Goal: Check status: Check status

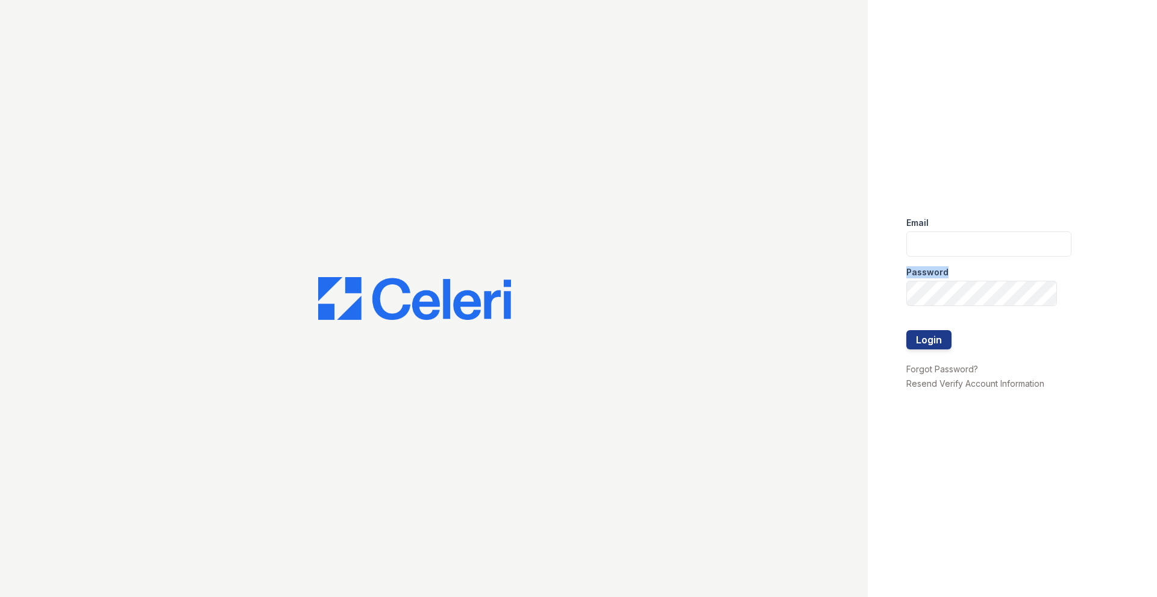
click at [1002, 254] on form "Email Password Login" at bounding box center [988, 284] width 165 height 154
click at [1002, 254] on input "email" at bounding box center [988, 243] width 165 height 25
type input "Kchristian@trinity-pm.com"
click at [737, 284] on div "Email Kchristian@trinity-pm.com Password Login Forgot Password? Resend Verify A…" at bounding box center [578, 298] width 1157 height 597
click at [906, 330] on button "Login" at bounding box center [928, 339] width 45 height 19
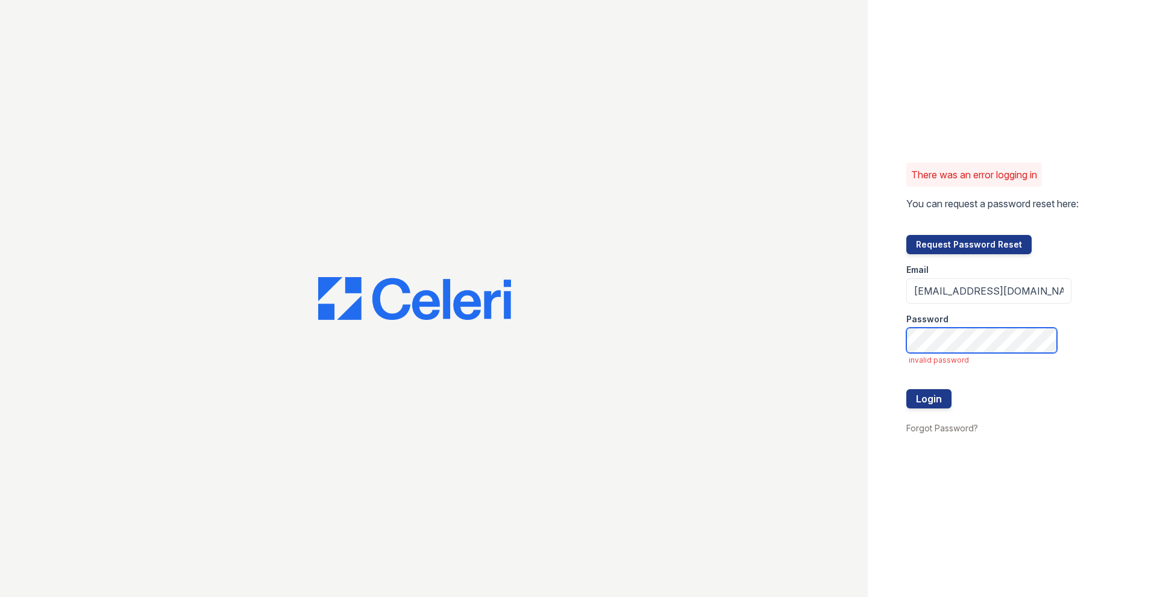
click at [906, 389] on button "Login" at bounding box center [928, 398] width 45 height 19
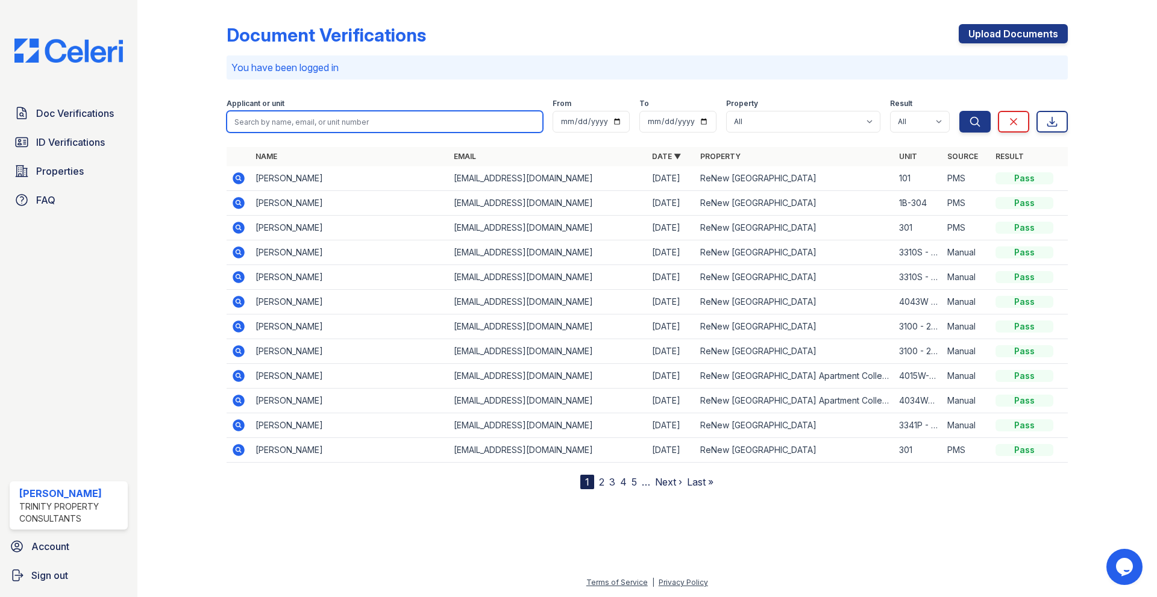
click at [383, 122] on input "search" at bounding box center [385, 122] width 316 height 22
type input "king"
click at [959, 111] on button "Search" at bounding box center [974, 122] width 31 height 22
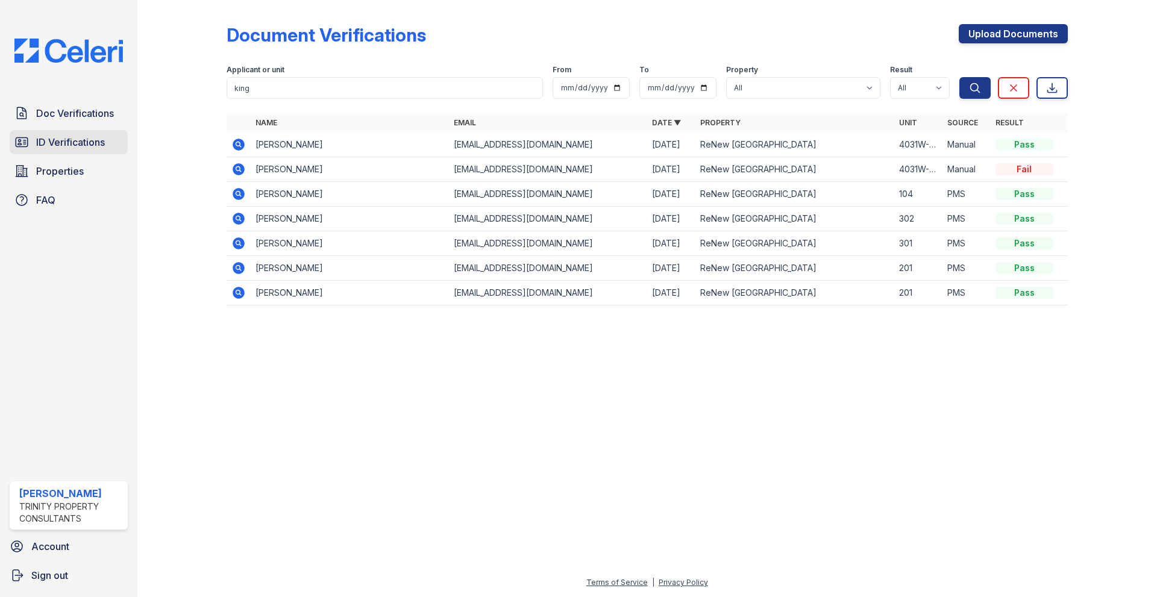
click at [64, 145] on span "ID Verifications" at bounding box center [70, 142] width 69 height 14
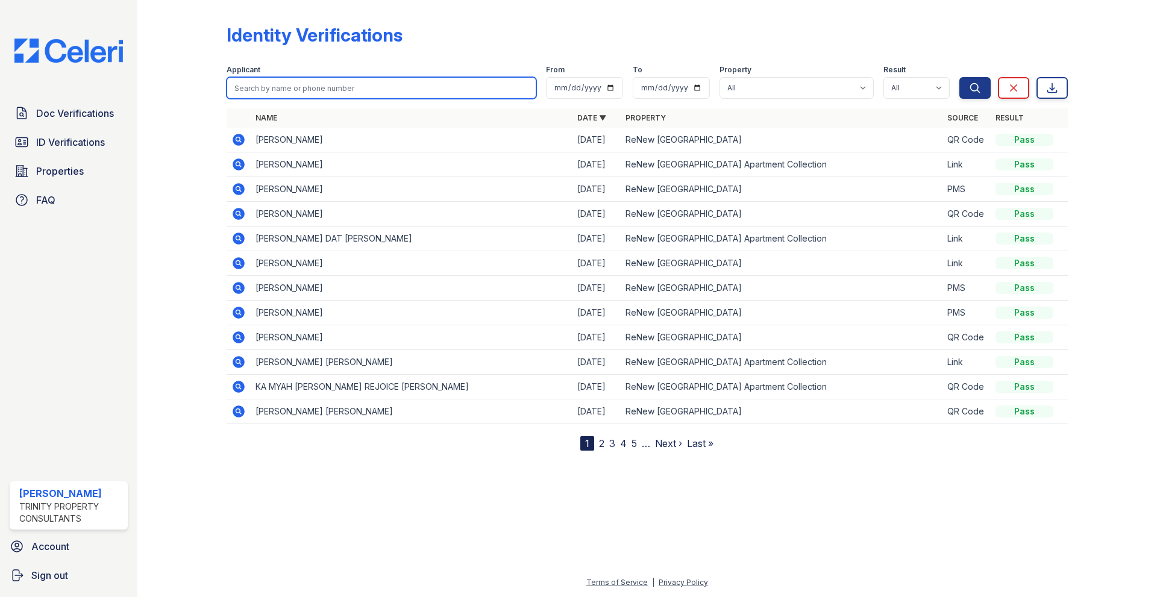
click at [413, 84] on input "search" at bounding box center [382, 88] width 310 height 22
type input "king"
click at [959, 77] on button "Search" at bounding box center [974, 88] width 31 height 22
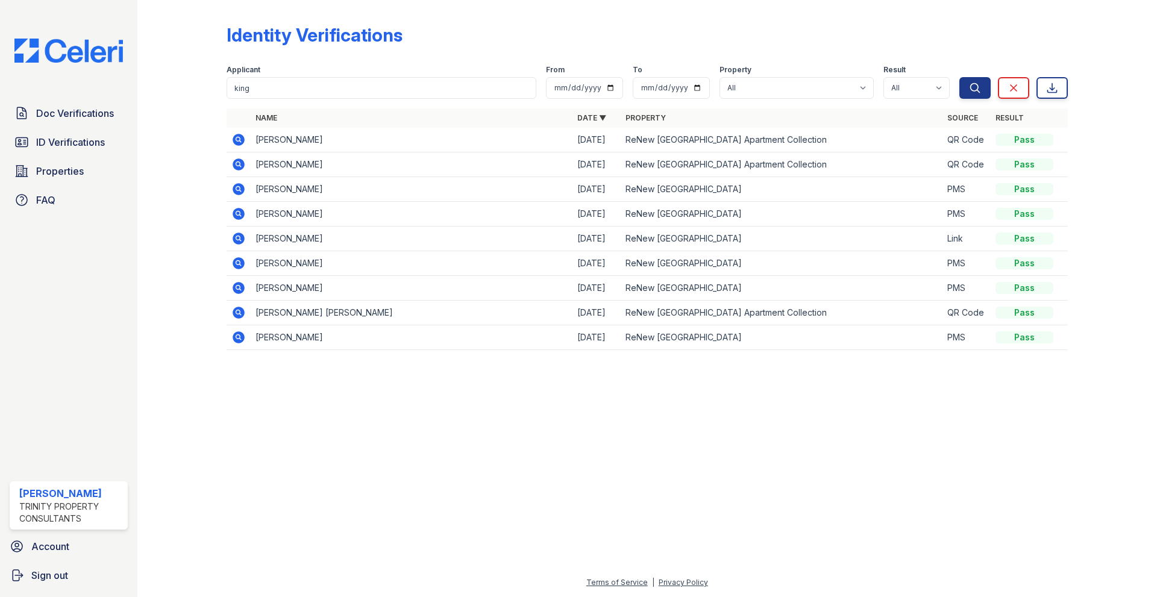
click at [236, 140] on icon at bounding box center [238, 140] width 14 height 14
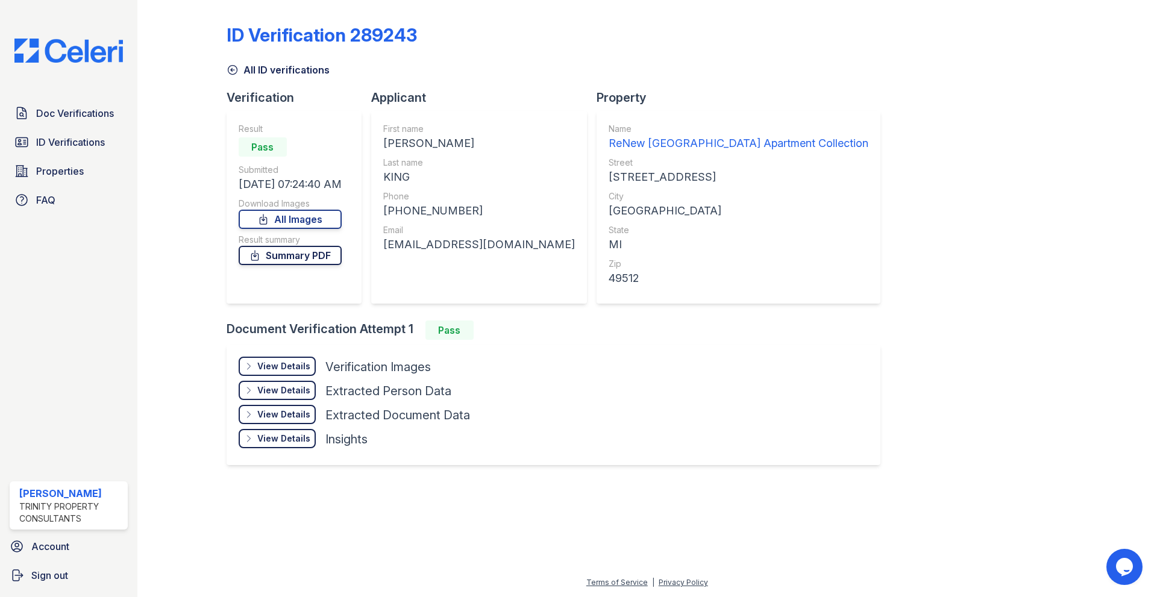
click at [326, 256] on link "Summary PDF" at bounding box center [290, 255] width 103 height 19
drag, startPoint x: 675, startPoint y: 54, endPoint x: 633, endPoint y: 34, distance: 46.9
click at [674, 54] on div "ID Verification 289243" at bounding box center [647, 39] width 841 height 31
click at [294, 216] on link "All Images" at bounding box center [290, 219] width 103 height 19
click at [912, 63] on div "All ID verifications" at bounding box center [647, 66] width 841 height 22
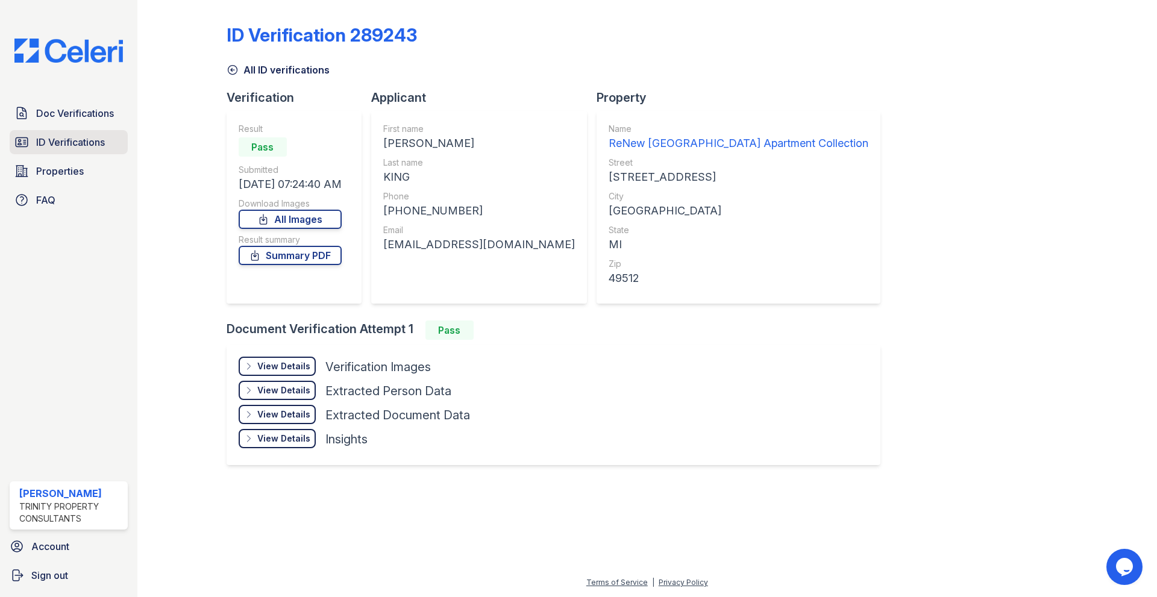
click at [61, 140] on span "ID Verifications" at bounding box center [70, 142] width 69 height 14
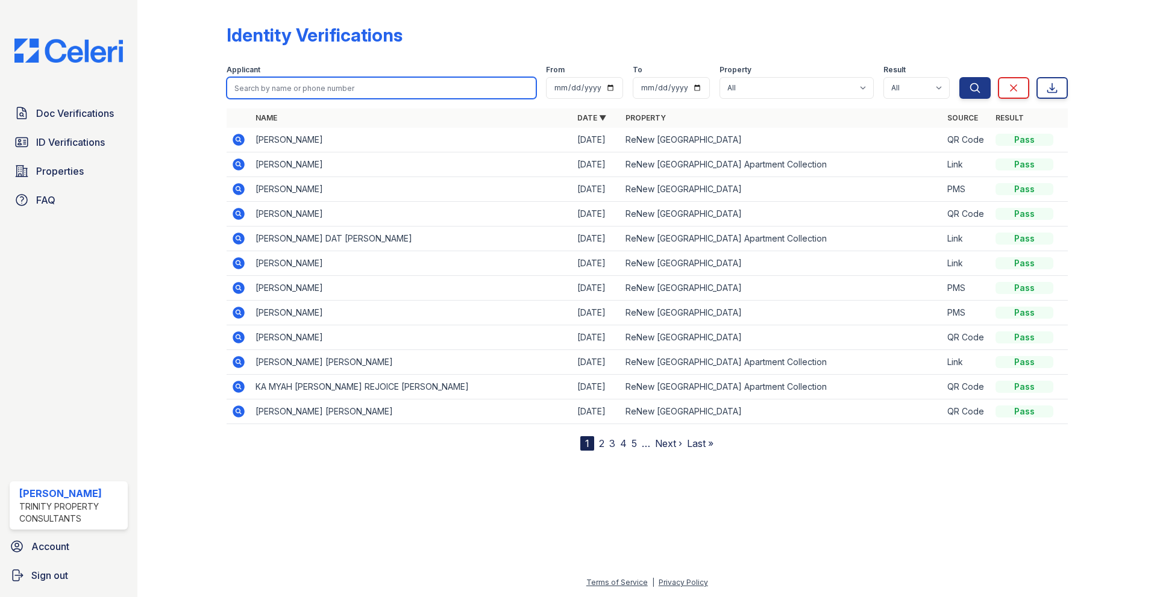
click at [345, 90] on input "search" at bounding box center [382, 88] width 310 height 22
type input "king"
click at [959, 77] on button "Search" at bounding box center [974, 88] width 31 height 22
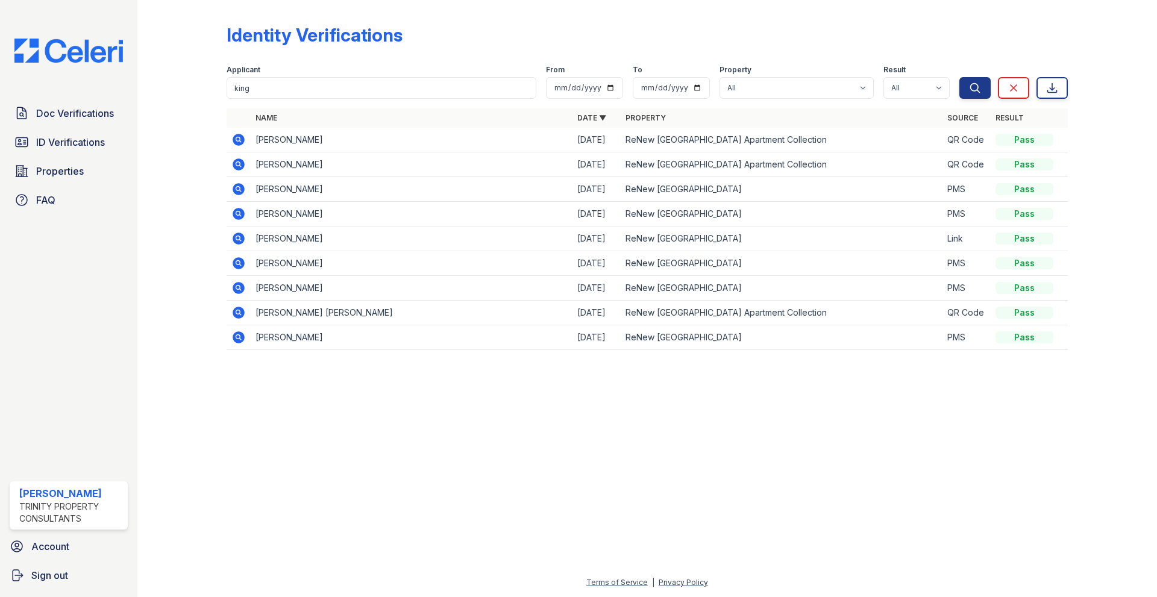
click at [339, 168] on td "WANDA JEAN JIMERSON-KING" at bounding box center [412, 164] width 322 height 25
click at [239, 160] on icon at bounding box center [239, 165] width 12 height 12
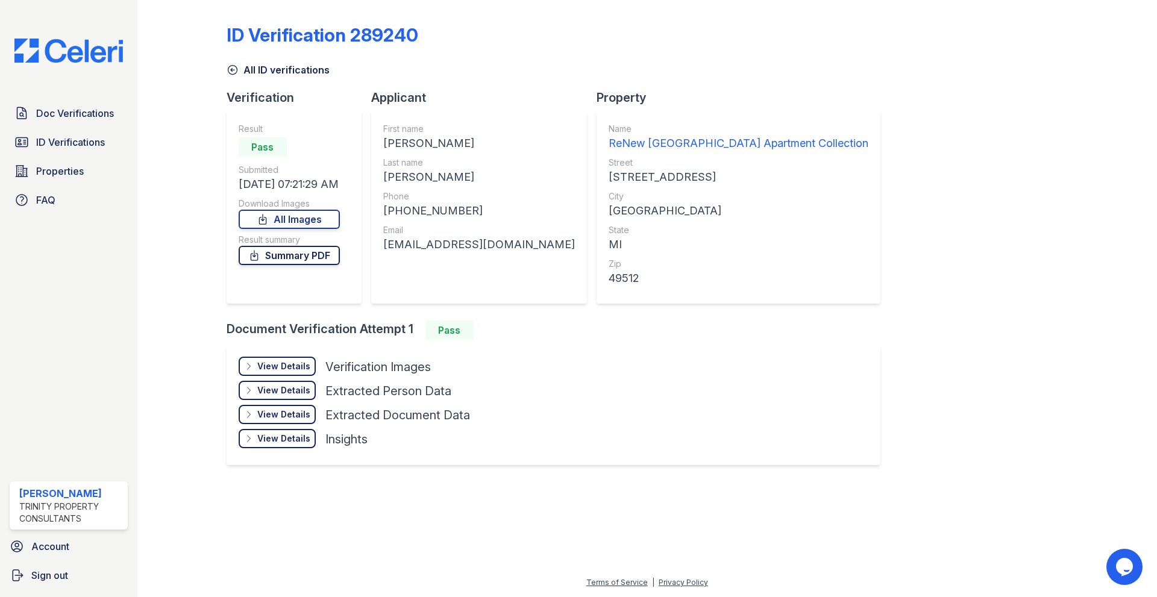
click at [306, 254] on link "Summary PDF" at bounding box center [289, 255] width 101 height 19
drag, startPoint x: 781, startPoint y: 87, endPoint x: 771, endPoint y: 87, distance: 10.2
click at [781, 86] on div "ID Verification 289240 All ID verifications Verification Result Pass Submitted …" at bounding box center [647, 243] width 841 height 477
click at [304, 225] on link "All Images" at bounding box center [289, 219] width 101 height 19
click at [982, 154] on div "ID Verification 289240 All ID verifications Verification Result Pass Submitted …" at bounding box center [647, 243] width 841 height 477
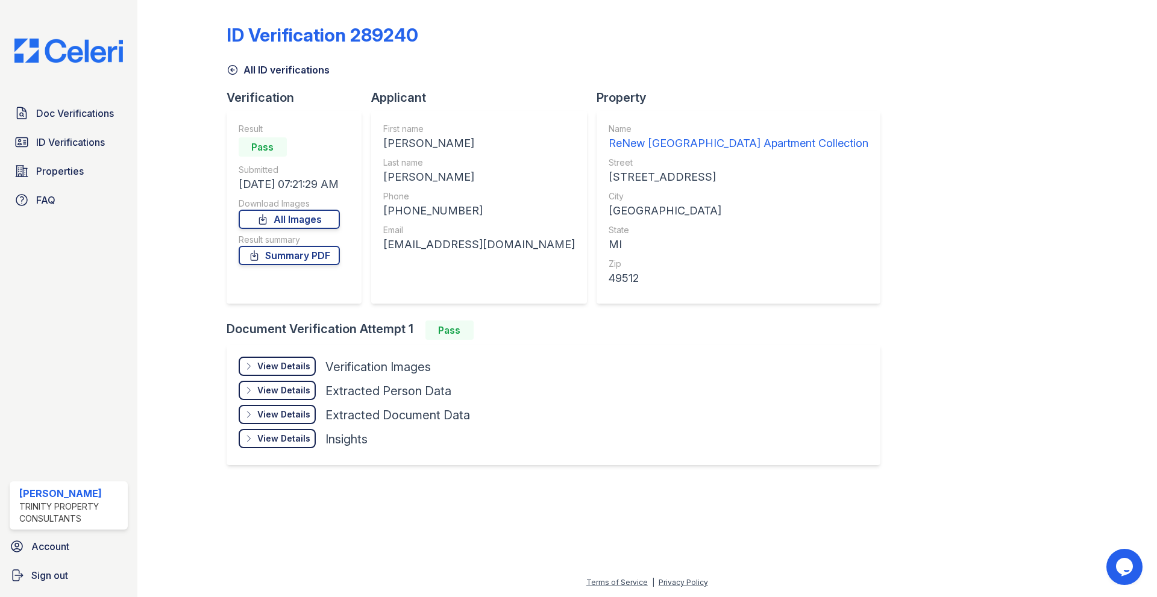
drag, startPoint x: 981, startPoint y: 127, endPoint x: 931, endPoint y: 143, distance: 52.8
click at [981, 127] on div "ID Verification 289240 All ID verifications Verification Result Pass Submitted …" at bounding box center [647, 243] width 841 height 477
